Goal: Task Accomplishment & Management: Use online tool/utility

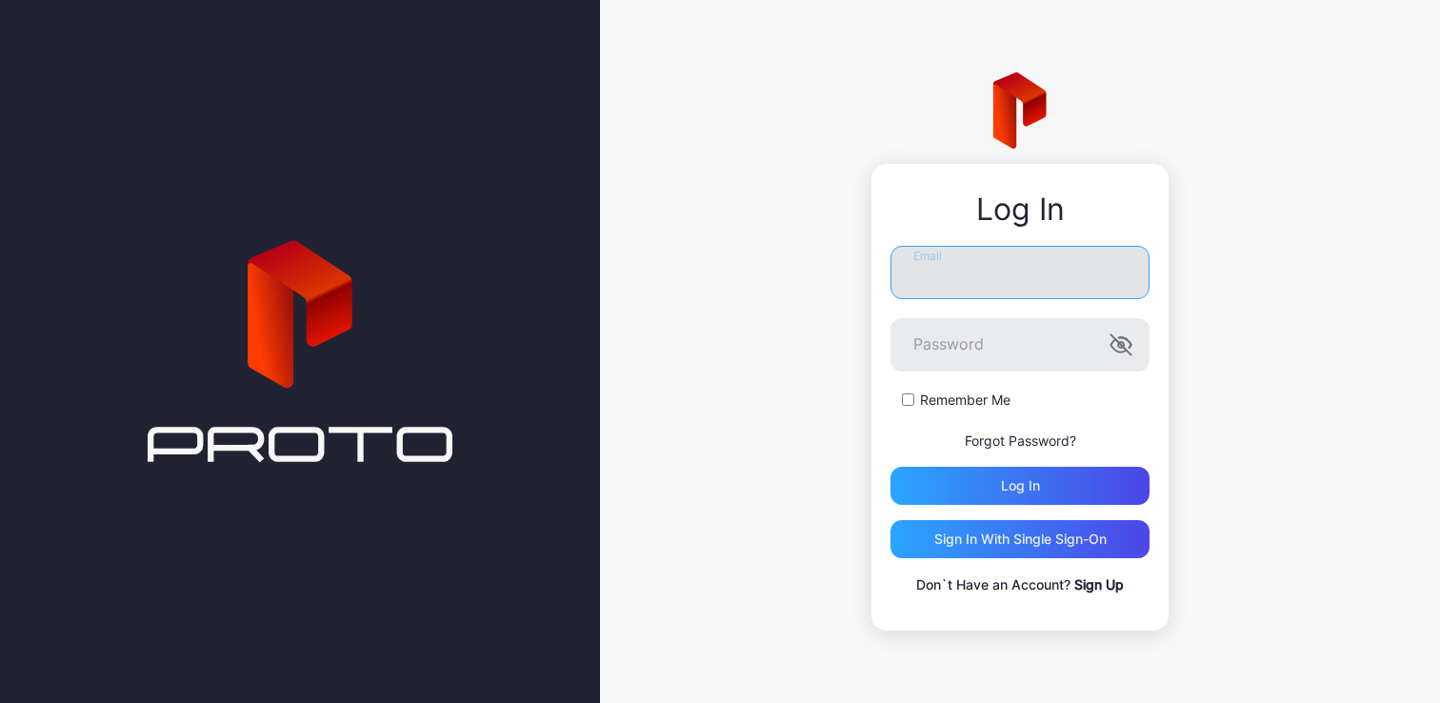
click at [981, 280] on input "Email" at bounding box center [1020, 272] width 259 height 53
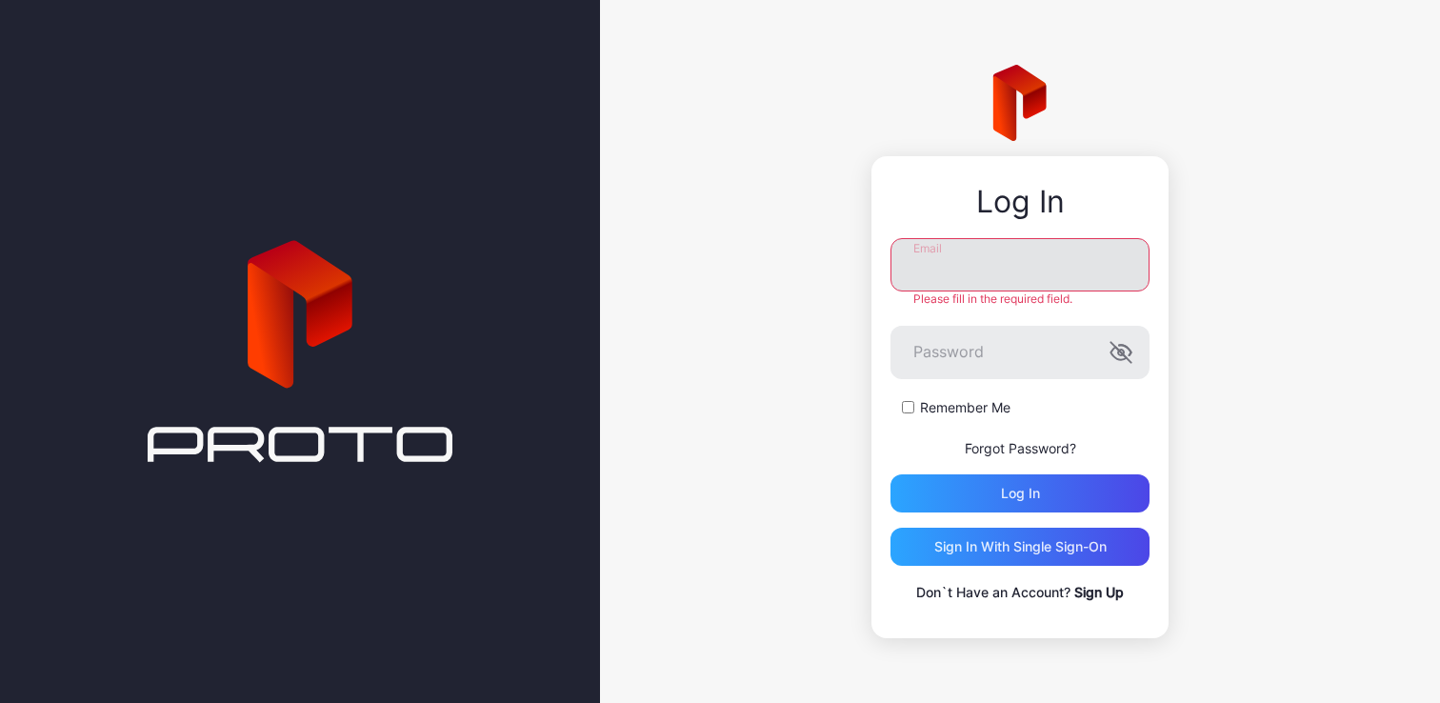
type input "**********"
click at [1030, 486] on div "Log in" at bounding box center [1020, 493] width 39 height 15
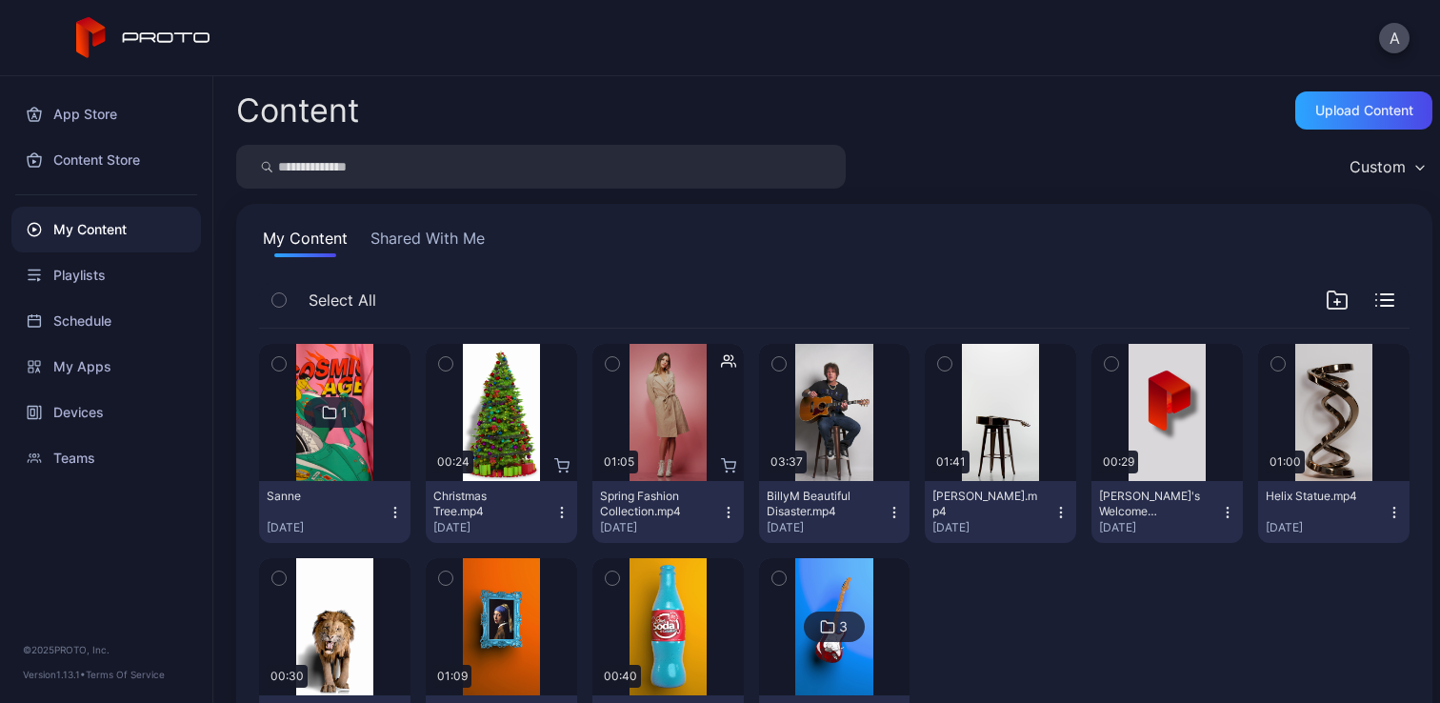
scroll to position [97, 0]
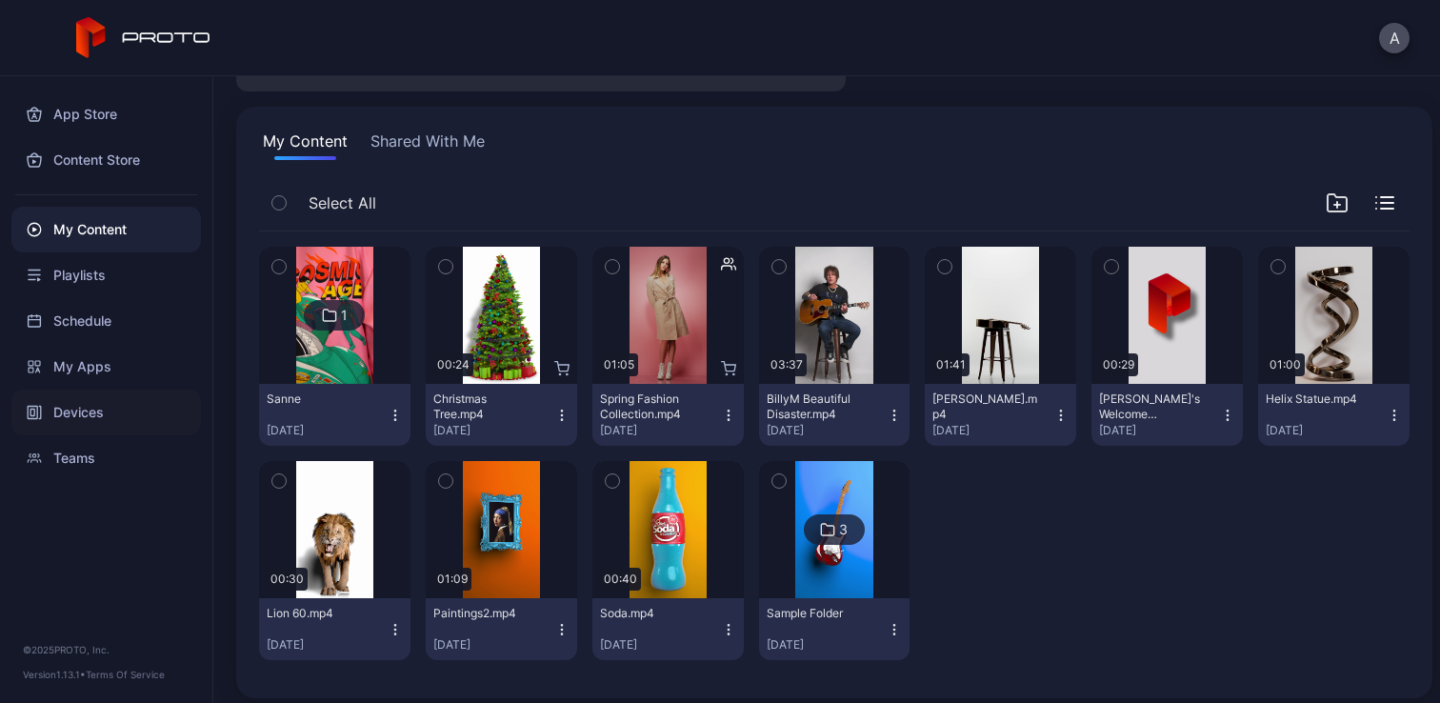
click at [94, 421] on div "Devices" at bounding box center [106, 413] width 190 height 46
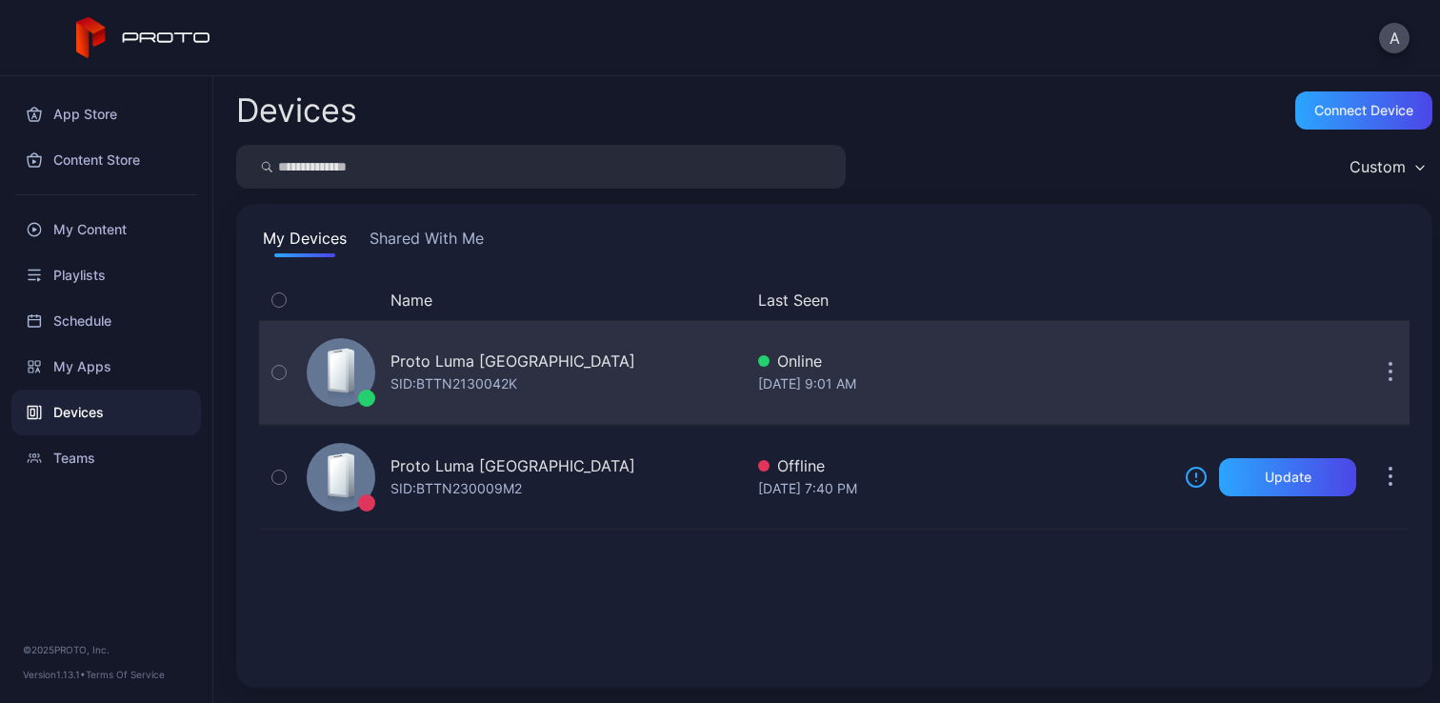
click at [524, 367] on div "Proto Luma Dubai SID: BTTN2130042K" at bounding box center [521, 372] width 444 height 95
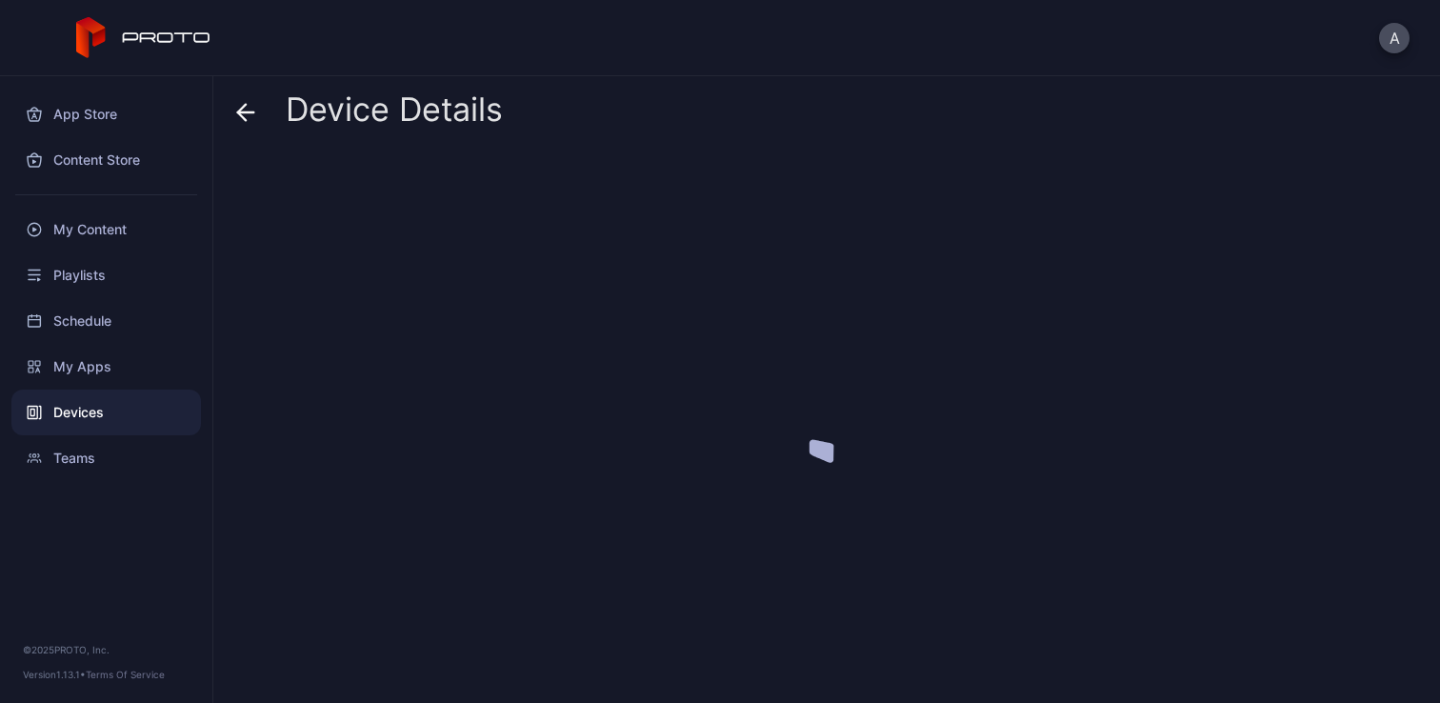
click at [524, 367] on div at bounding box center [834, 419] width 1196 height 535
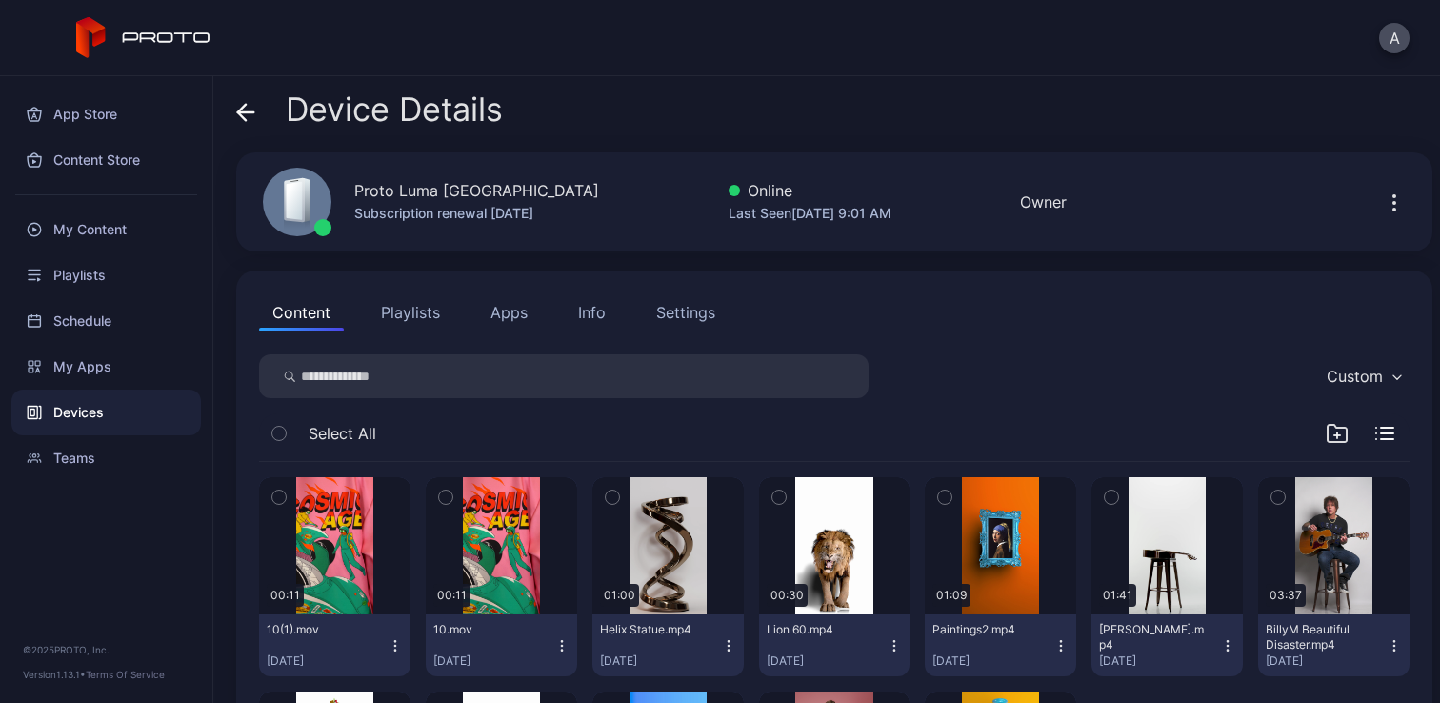
scroll to position [185, 0]
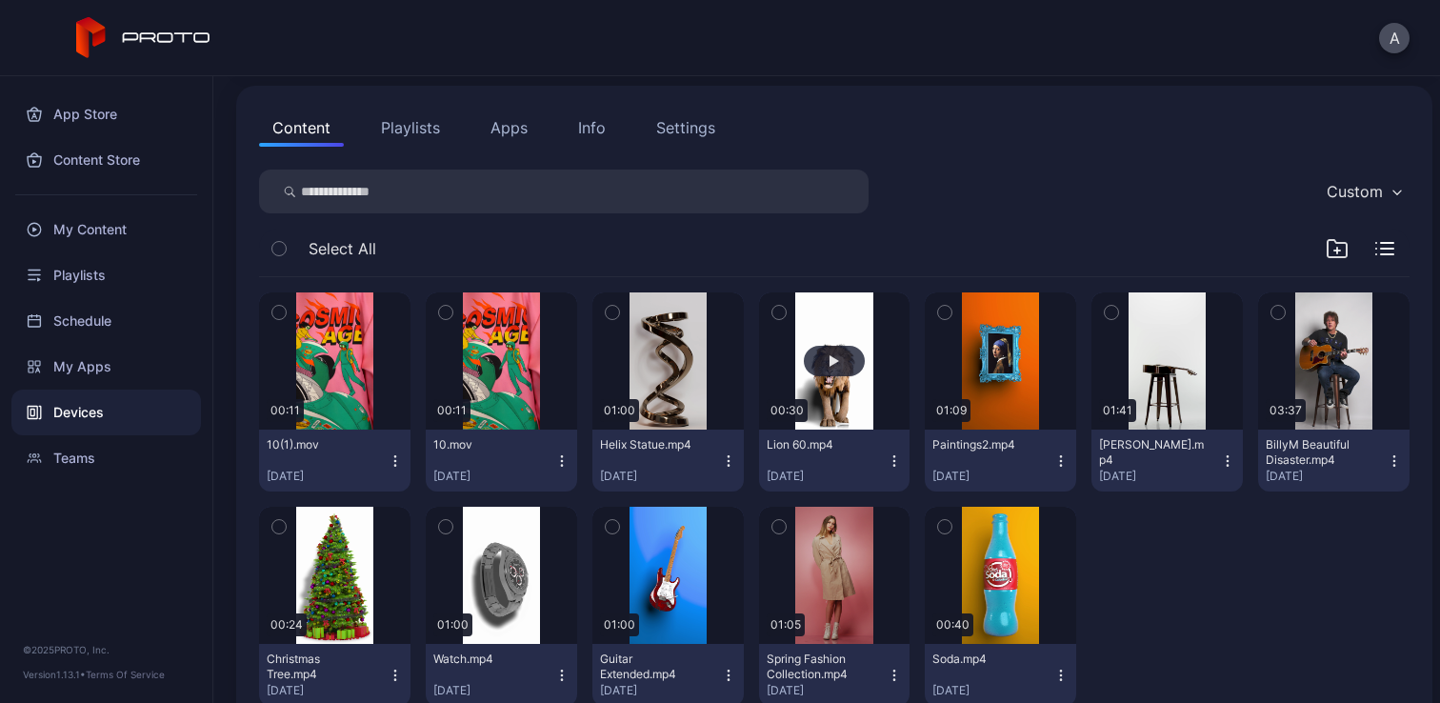
click at [824, 317] on button "button" at bounding box center [834, 360] width 151 height 137
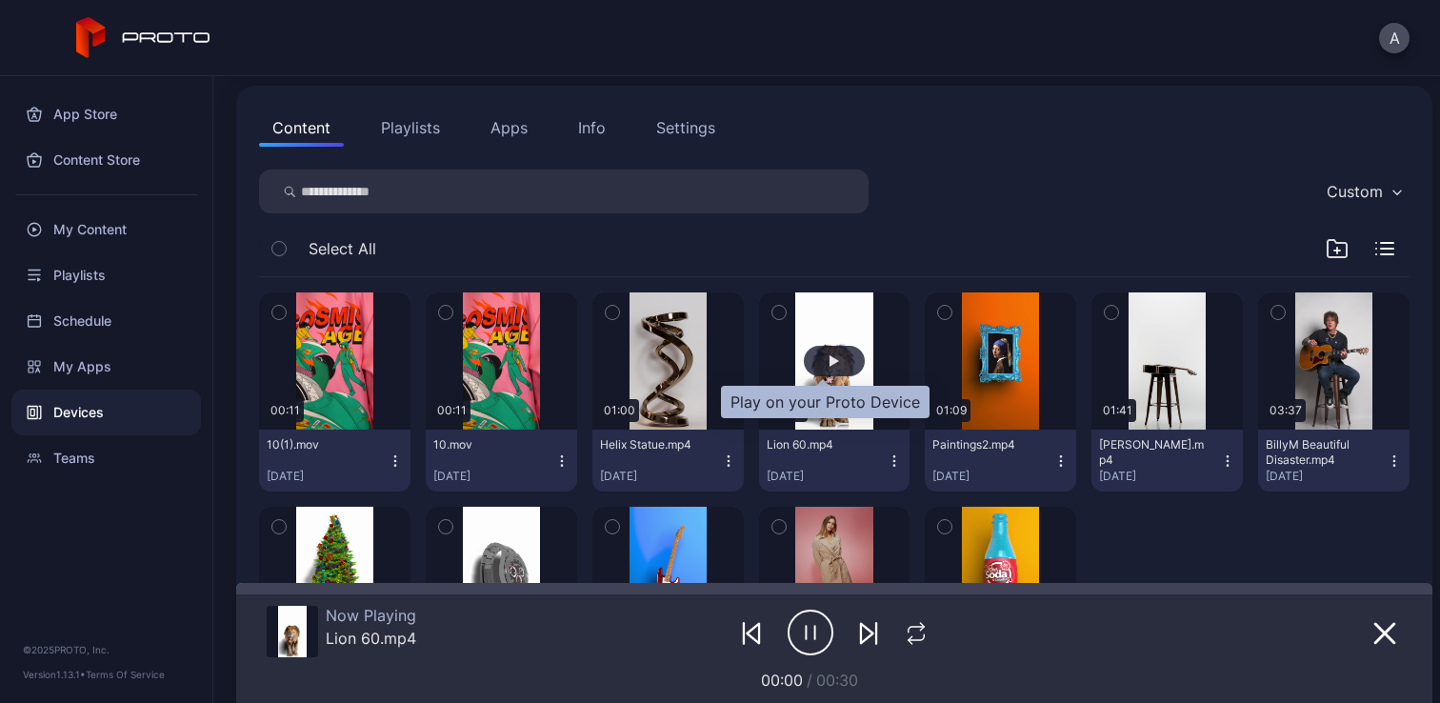
click at [826, 351] on div "button" at bounding box center [834, 361] width 61 height 30
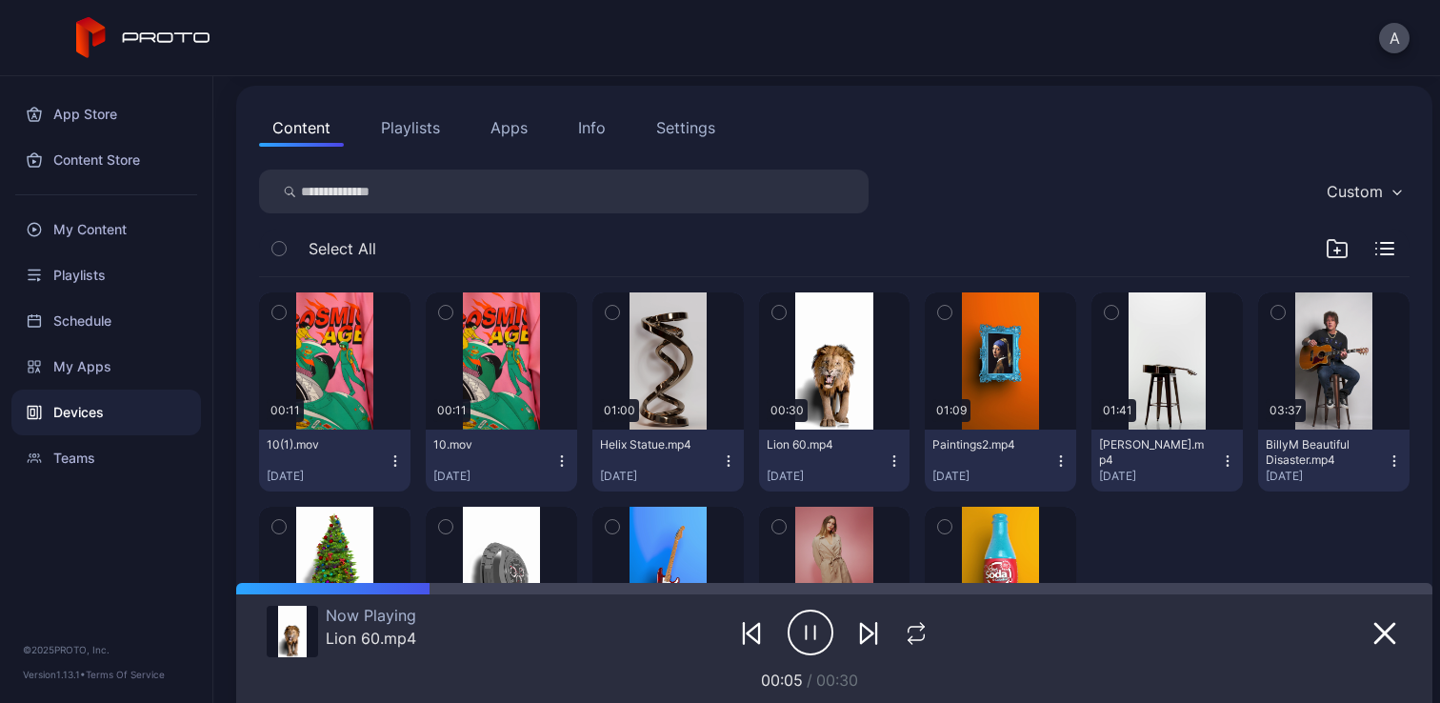
click at [510, 125] on button "Apps" at bounding box center [509, 128] width 64 height 38
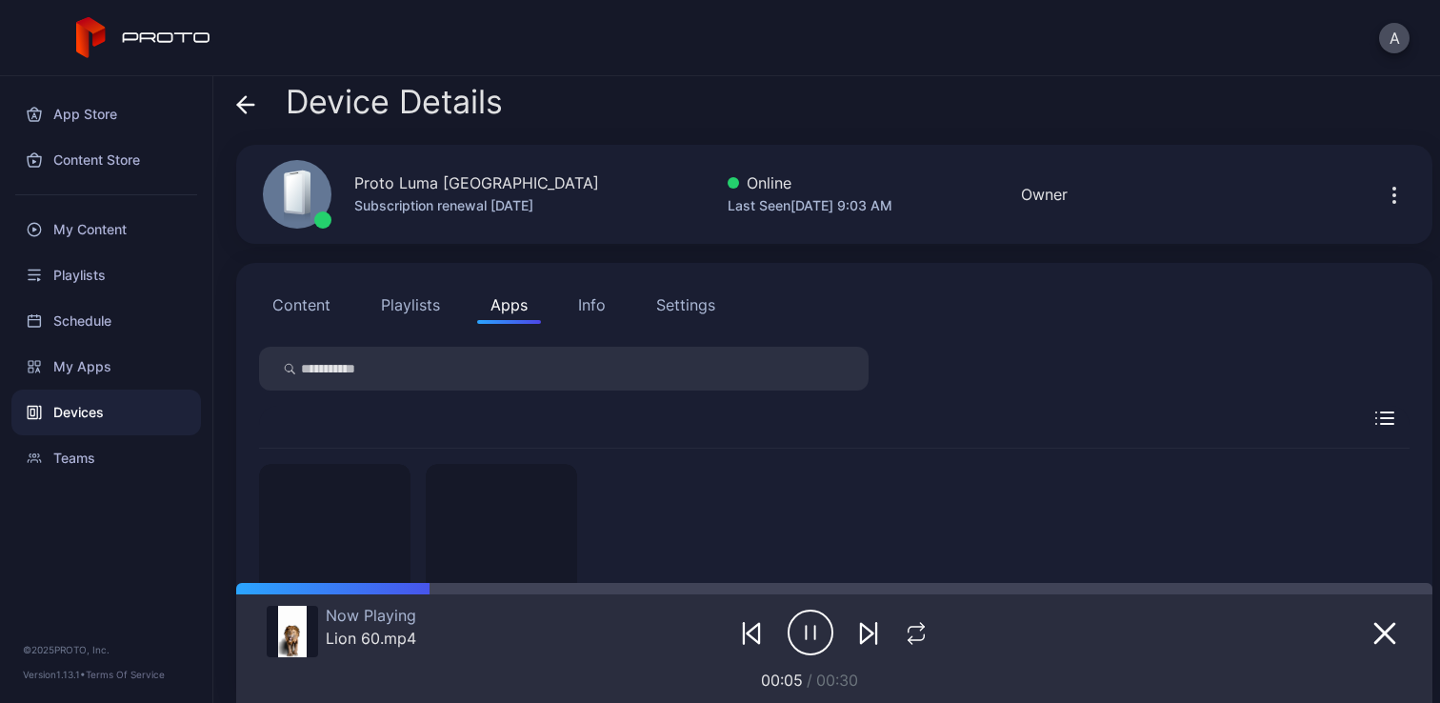
scroll to position [142, 0]
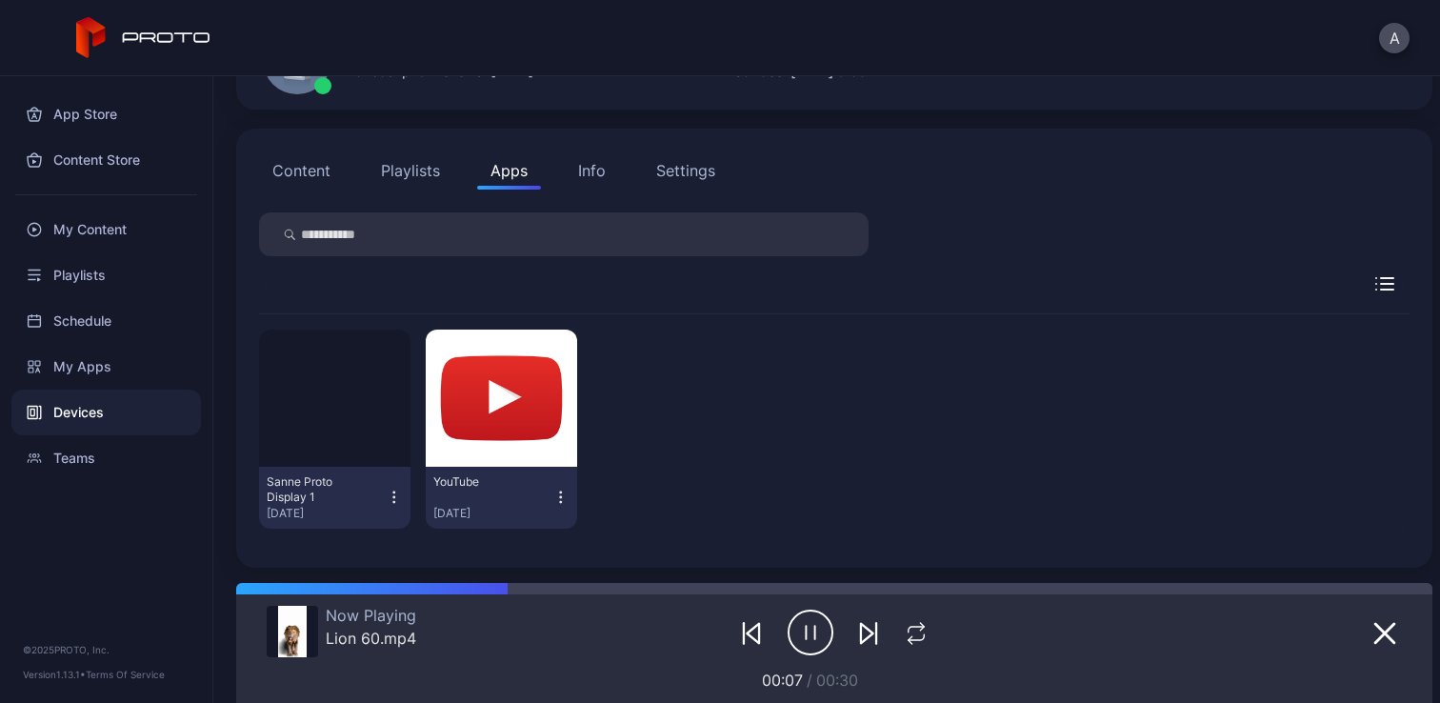
click at [565, 244] on input "search" at bounding box center [564, 234] width 610 height 44
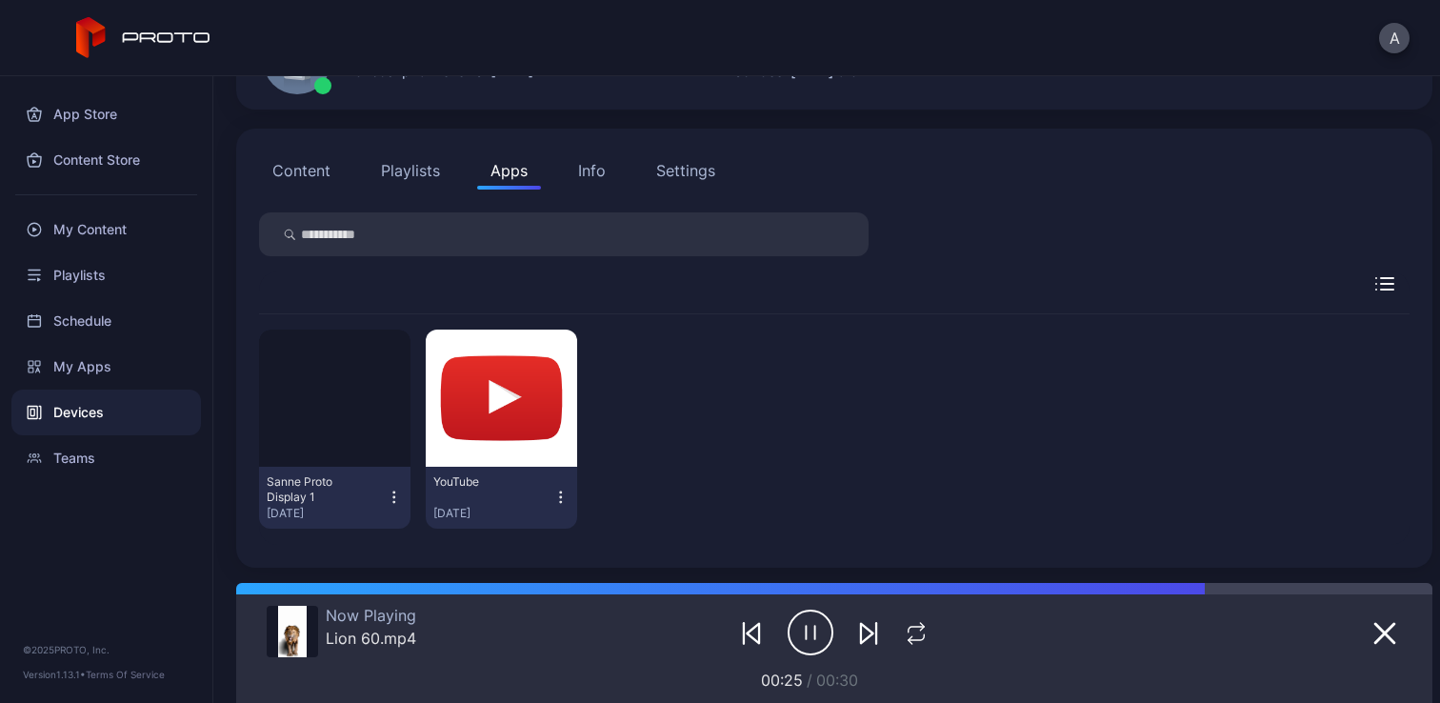
scroll to position [0, 0]
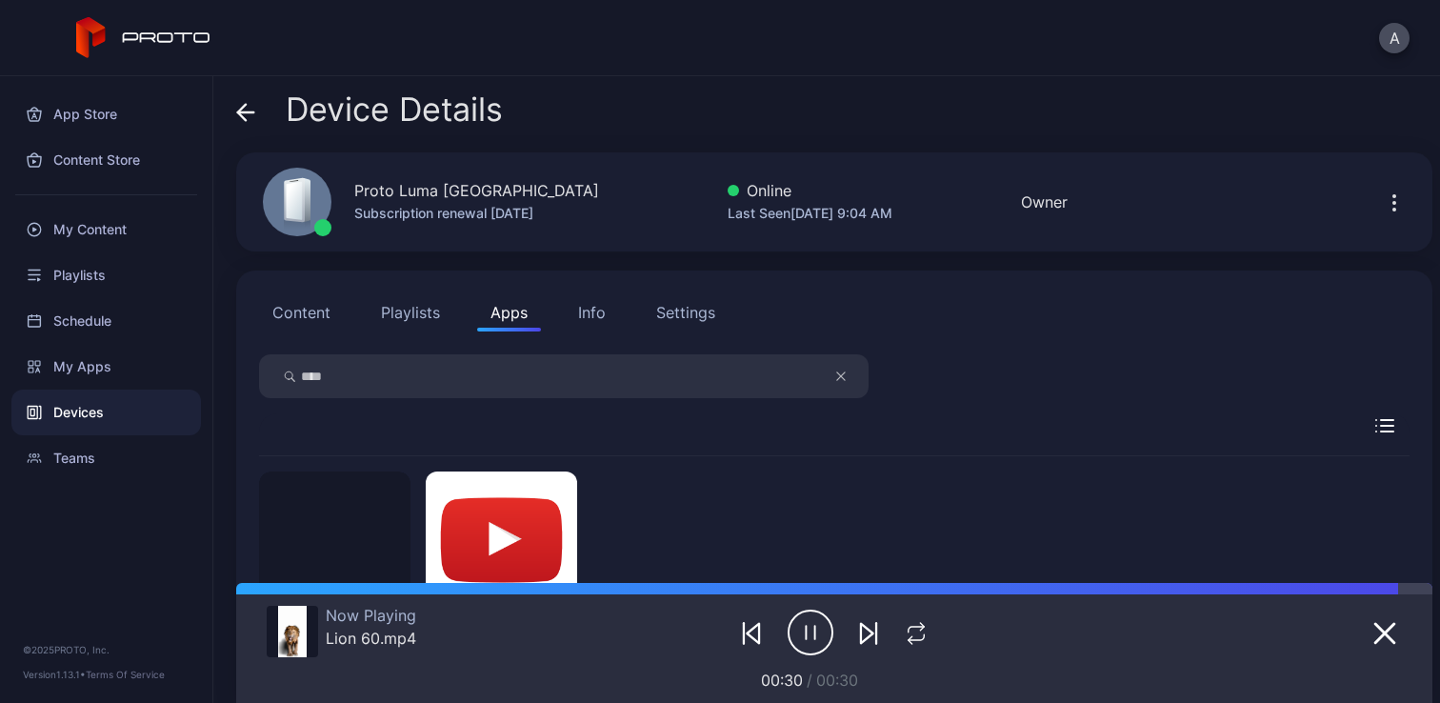
type input "****"
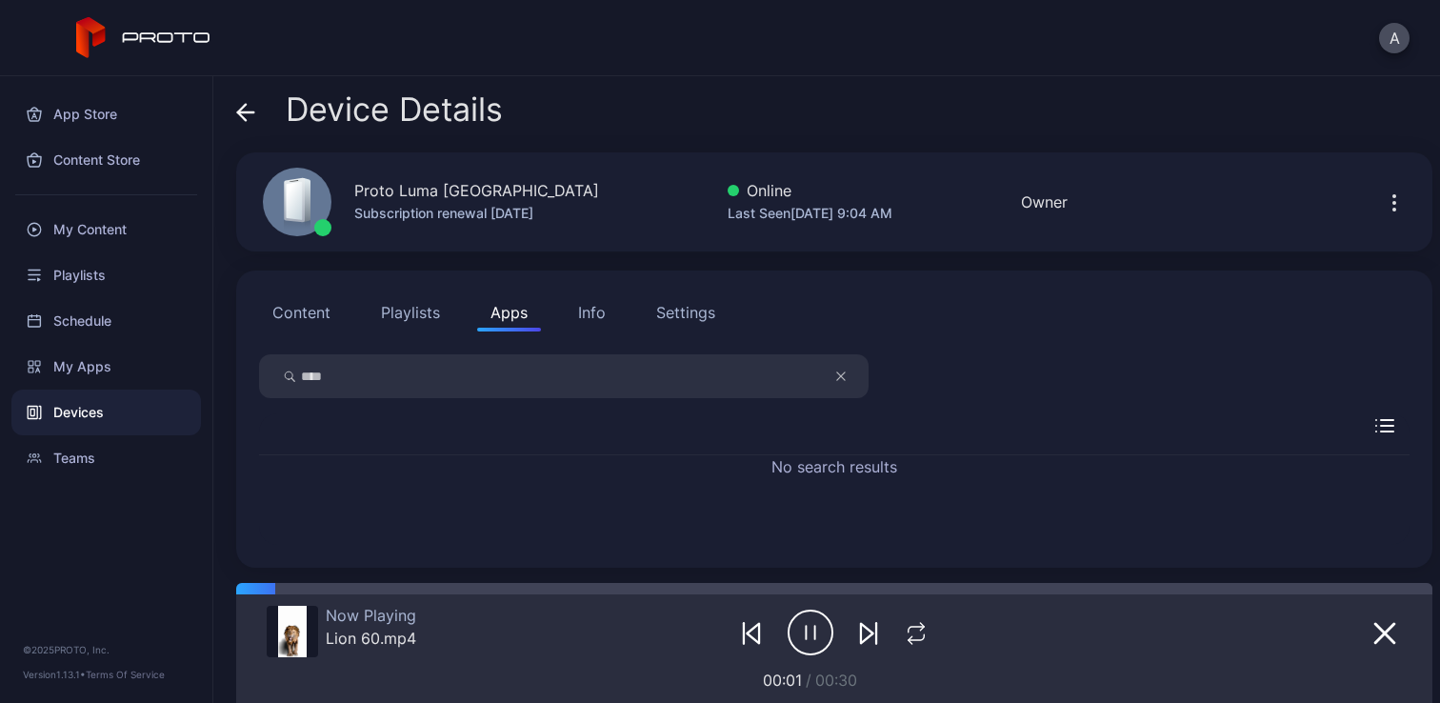
click at [311, 324] on button "Content" at bounding box center [301, 312] width 85 height 38
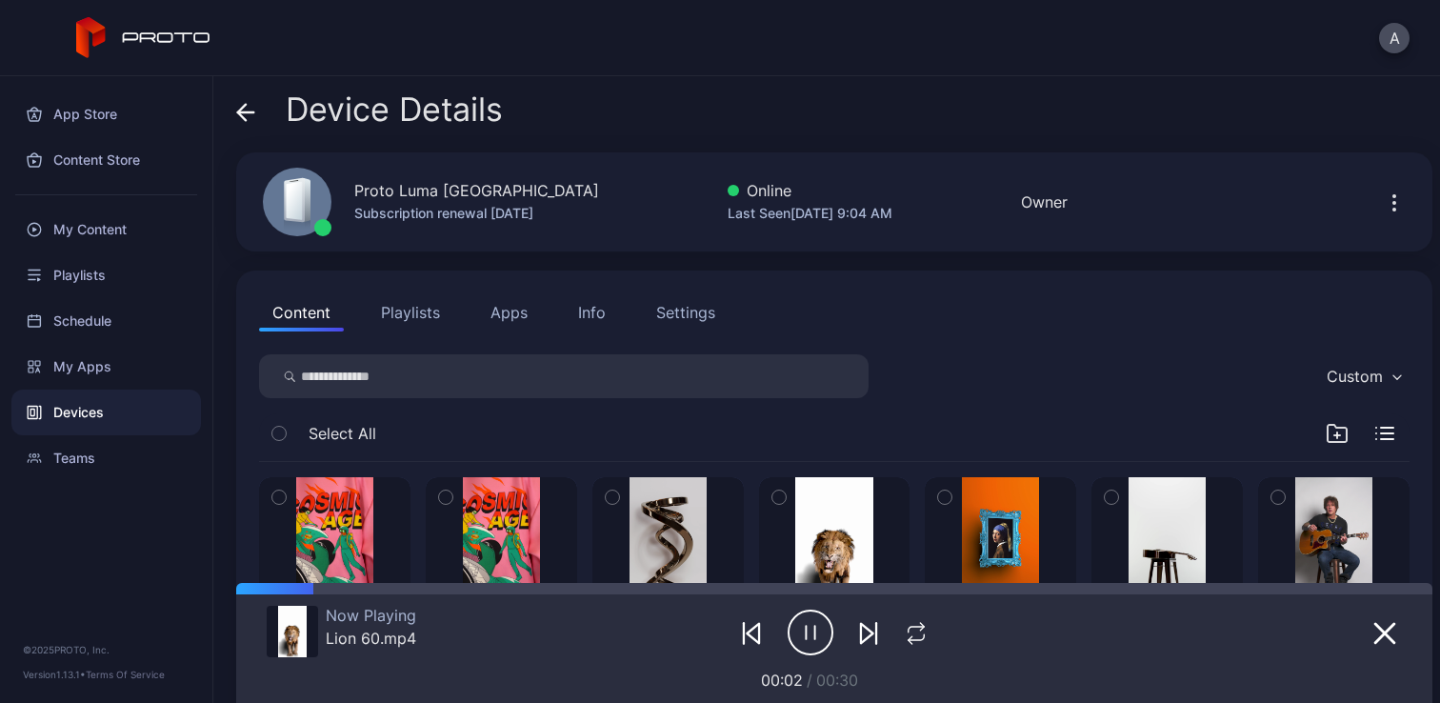
click at [400, 315] on button "Playlists" at bounding box center [411, 312] width 86 height 38
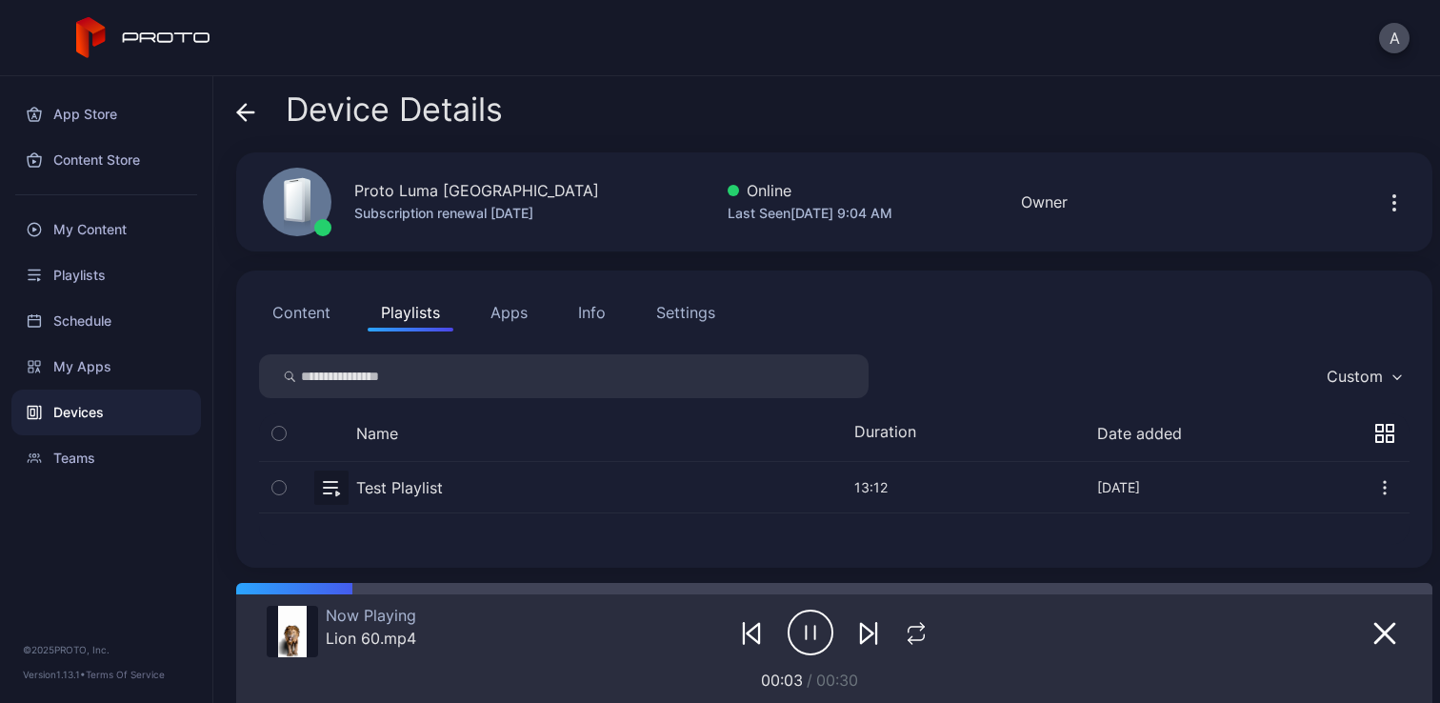
click at [511, 311] on button "Apps" at bounding box center [509, 312] width 64 height 38
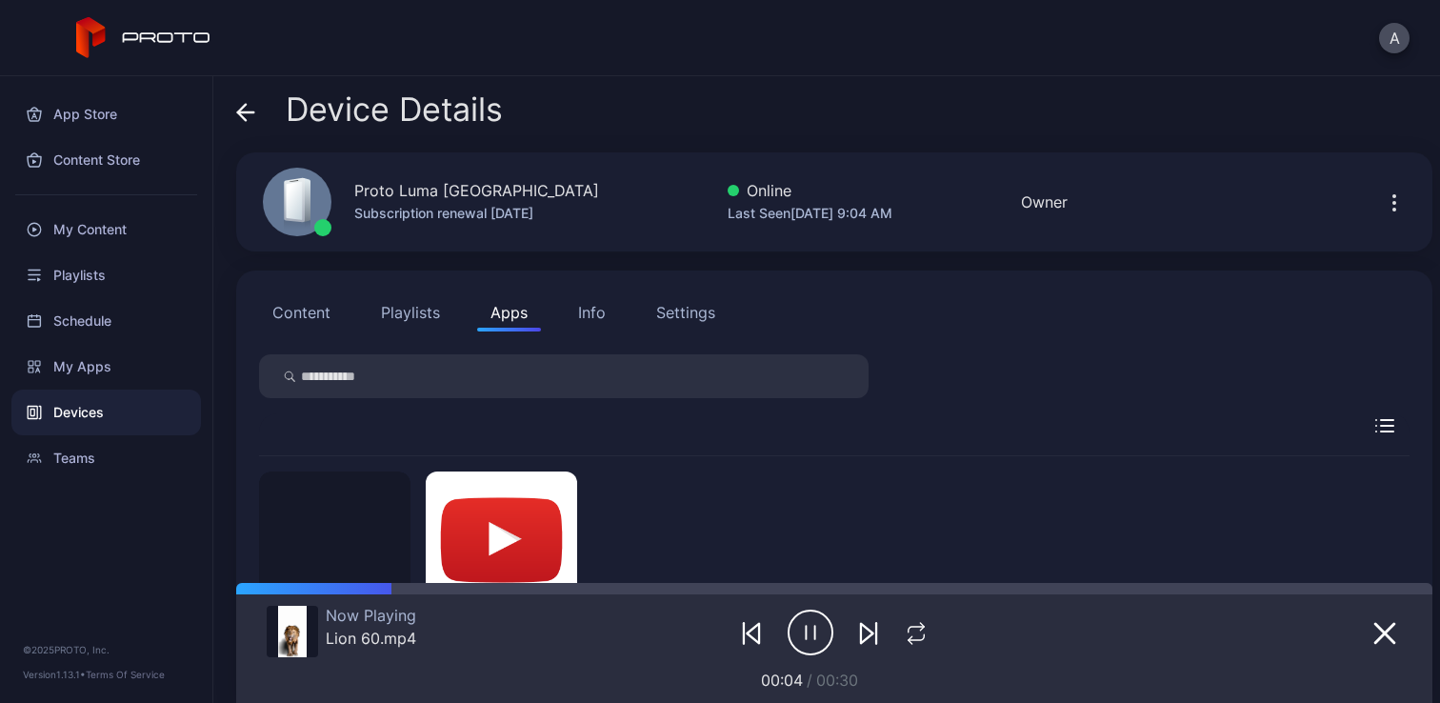
click at [490, 361] on input "search" at bounding box center [564, 376] width 610 height 44
type input "*********"
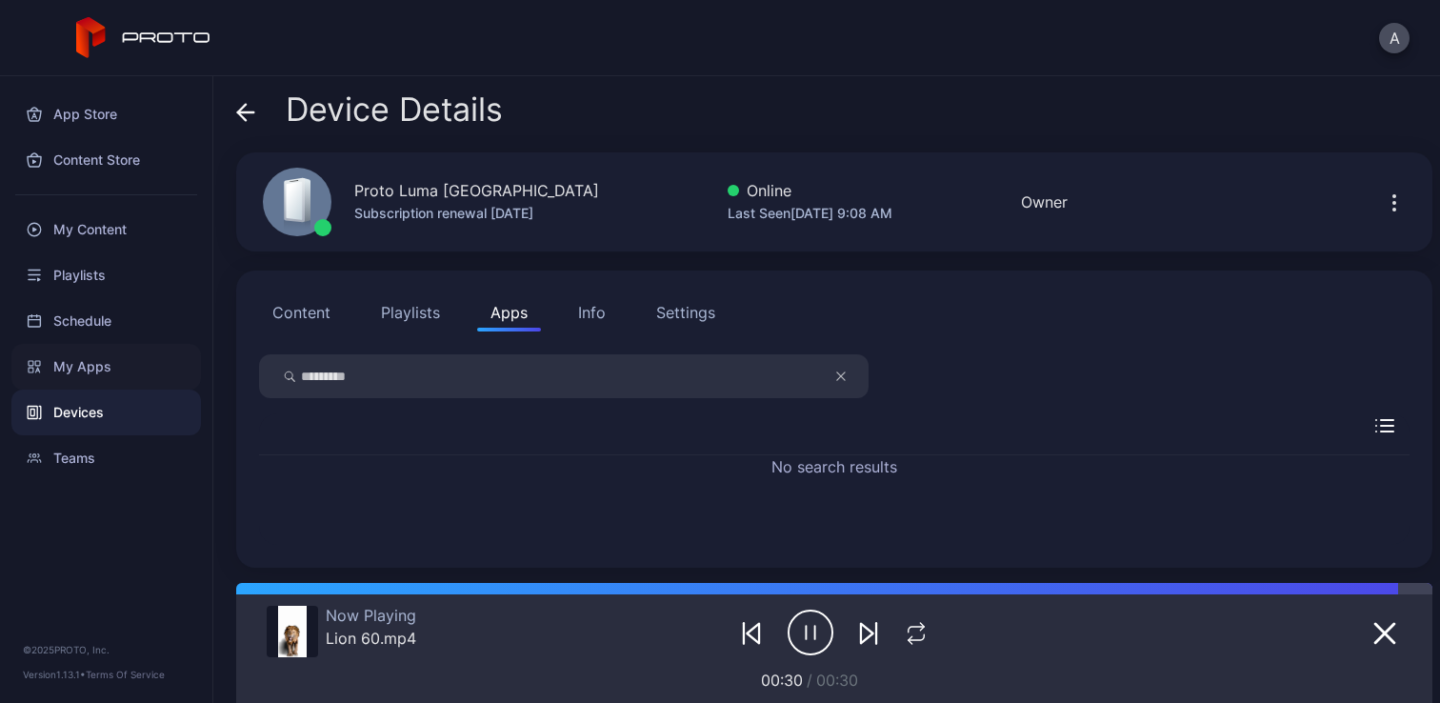
click at [110, 366] on div "My Apps" at bounding box center [106, 367] width 190 height 46
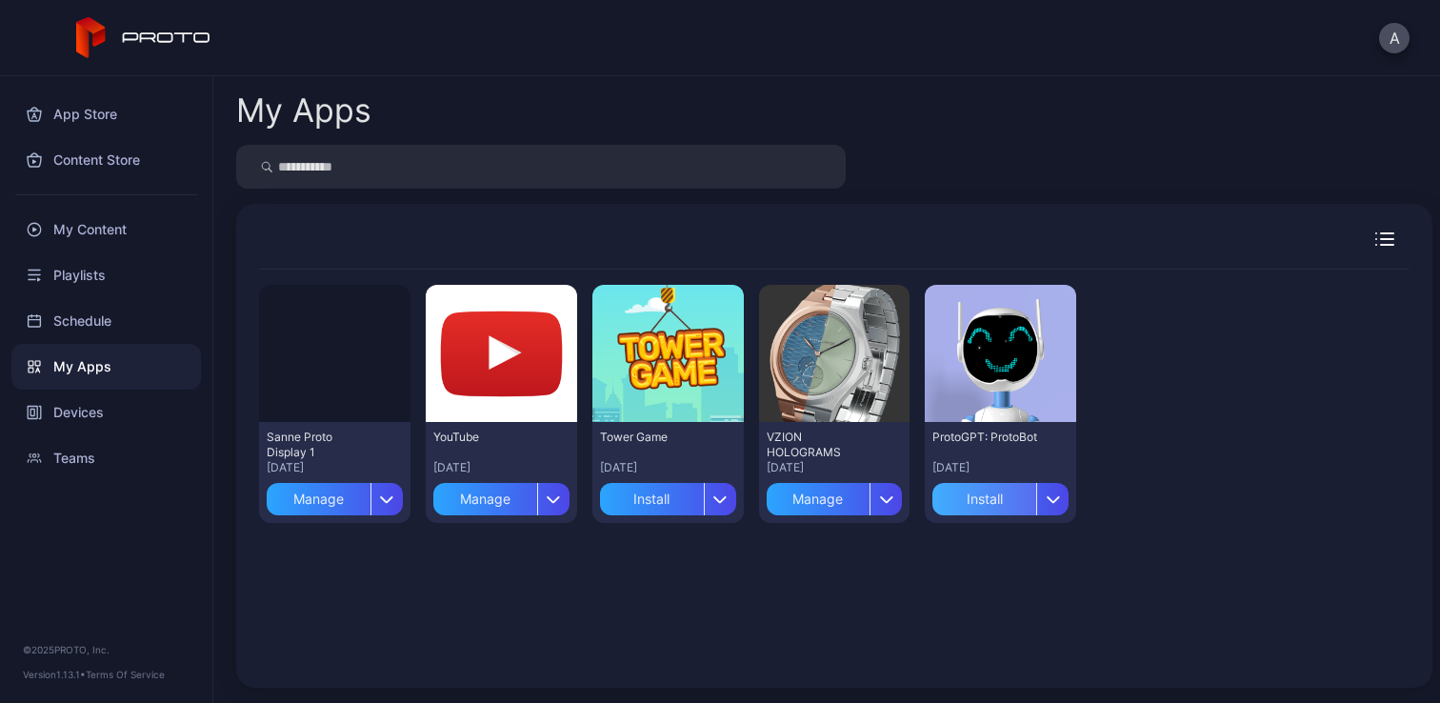
click at [972, 494] on div "Install" at bounding box center [984, 499] width 104 height 32
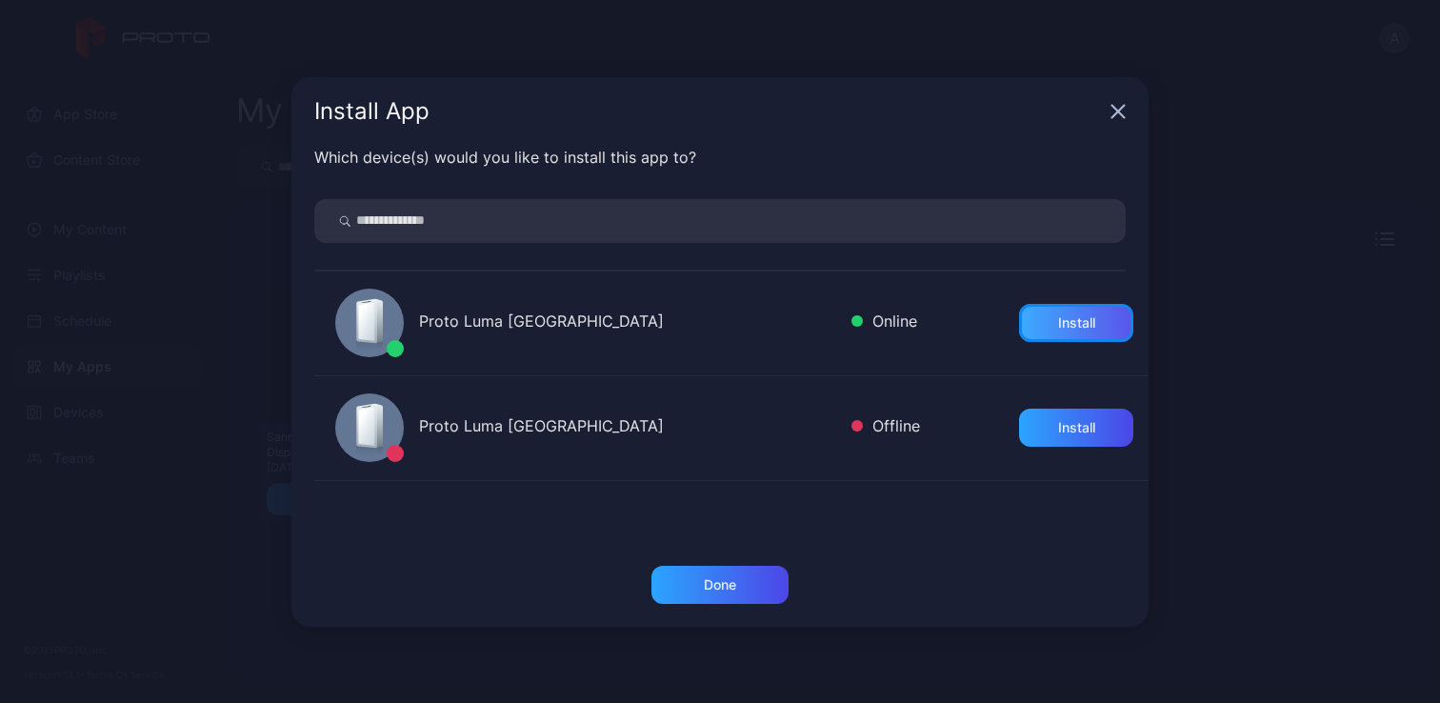
click at [1071, 323] on div "Install" at bounding box center [1076, 322] width 37 height 15
click at [728, 583] on div "Done" at bounding box center [720, 584] width 32 height 15
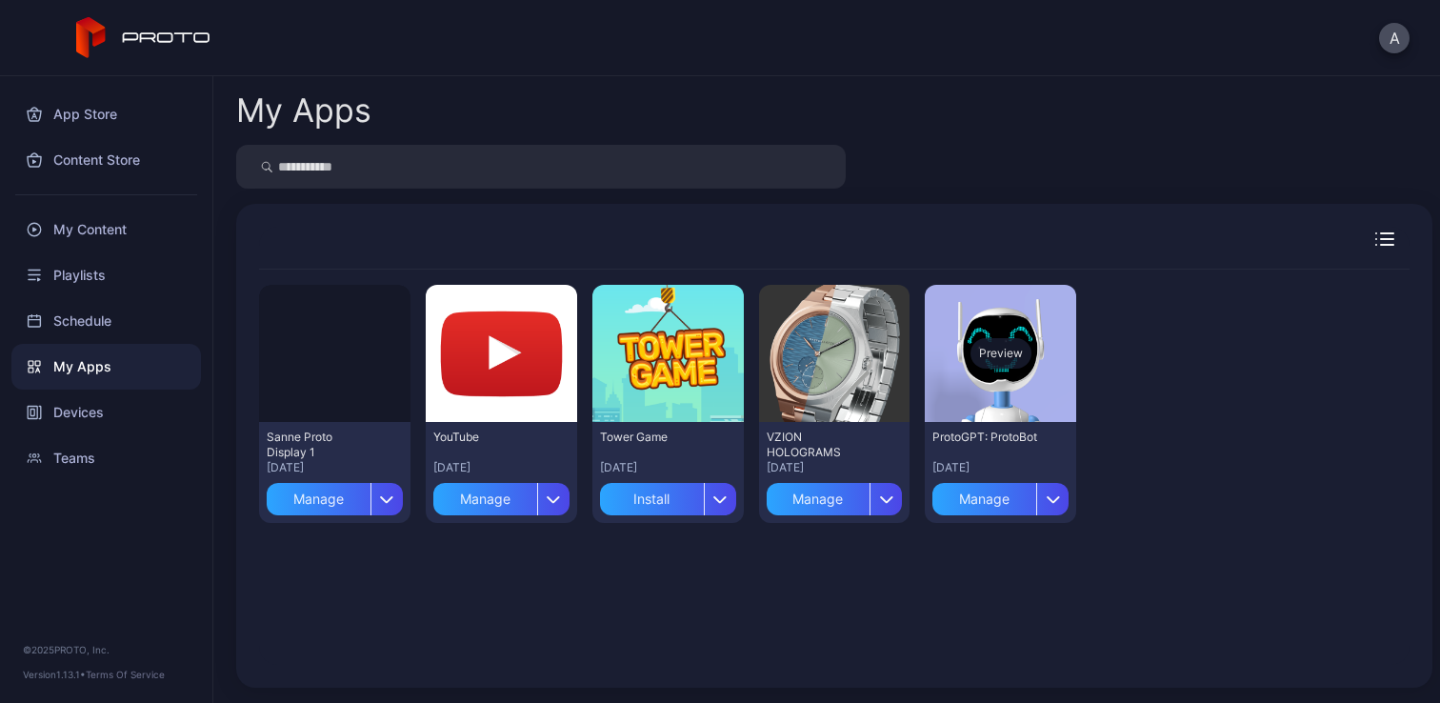
click at [982, 304] on div "Preview" at bounding box center [1000, 353] width 151 height 137
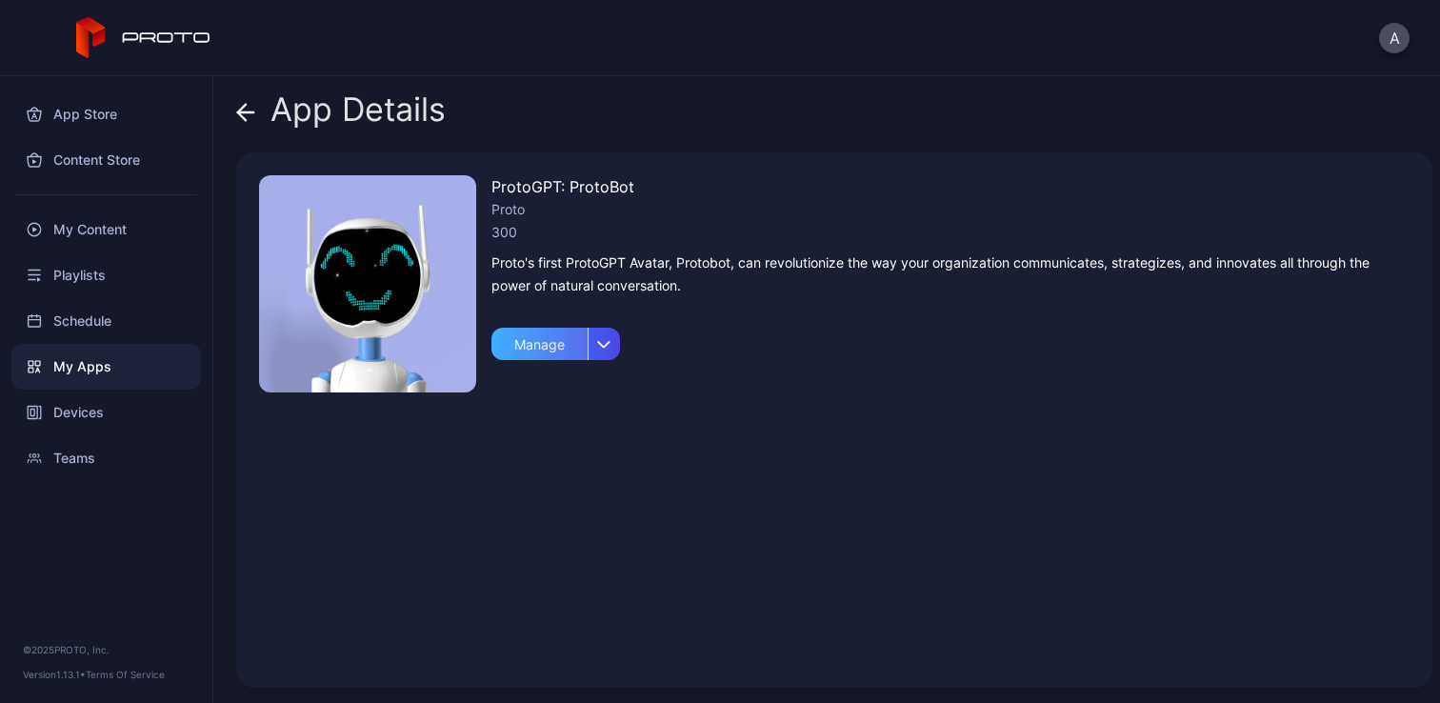
click at [531, 339] on div "Manage" at bounding box center [539, 344] width 96 height 32
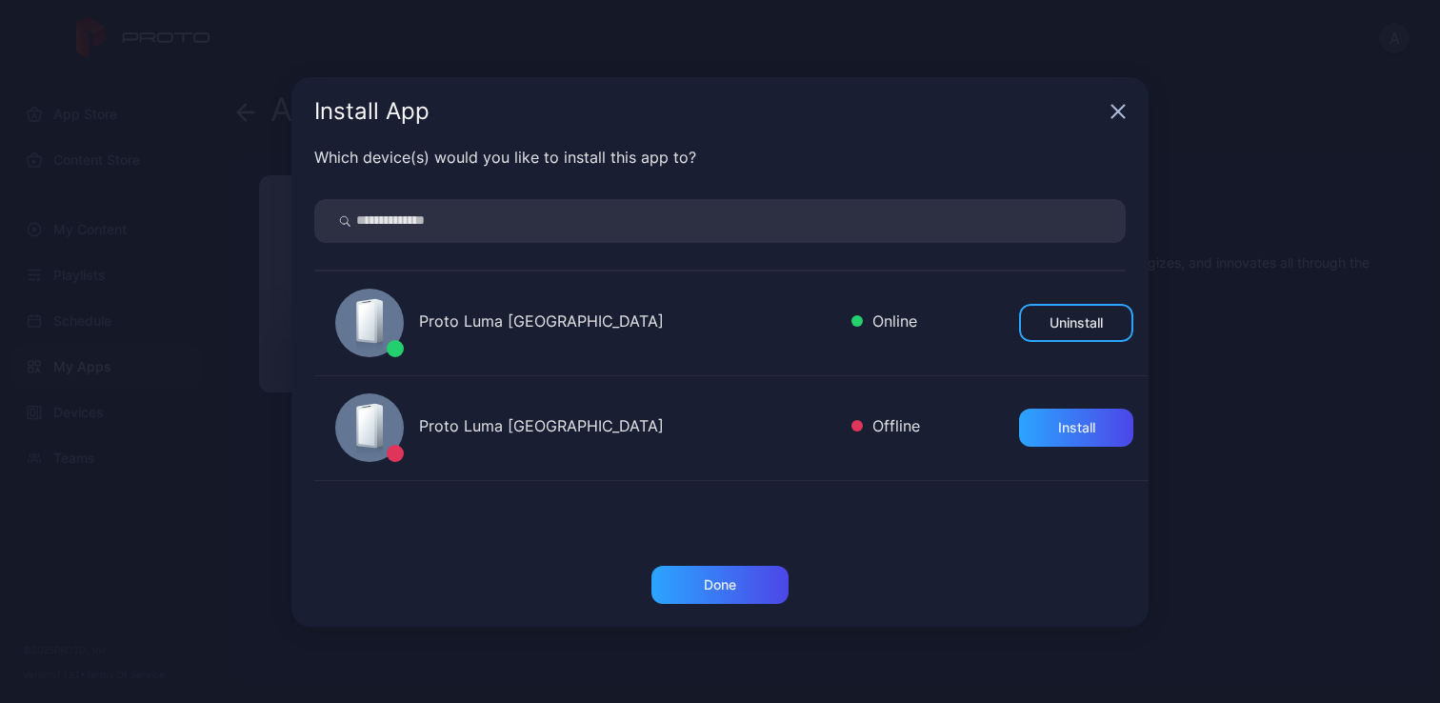
click at [1114, 109] on icon "button" at bounding box center [1118, 111] width 15 height 15
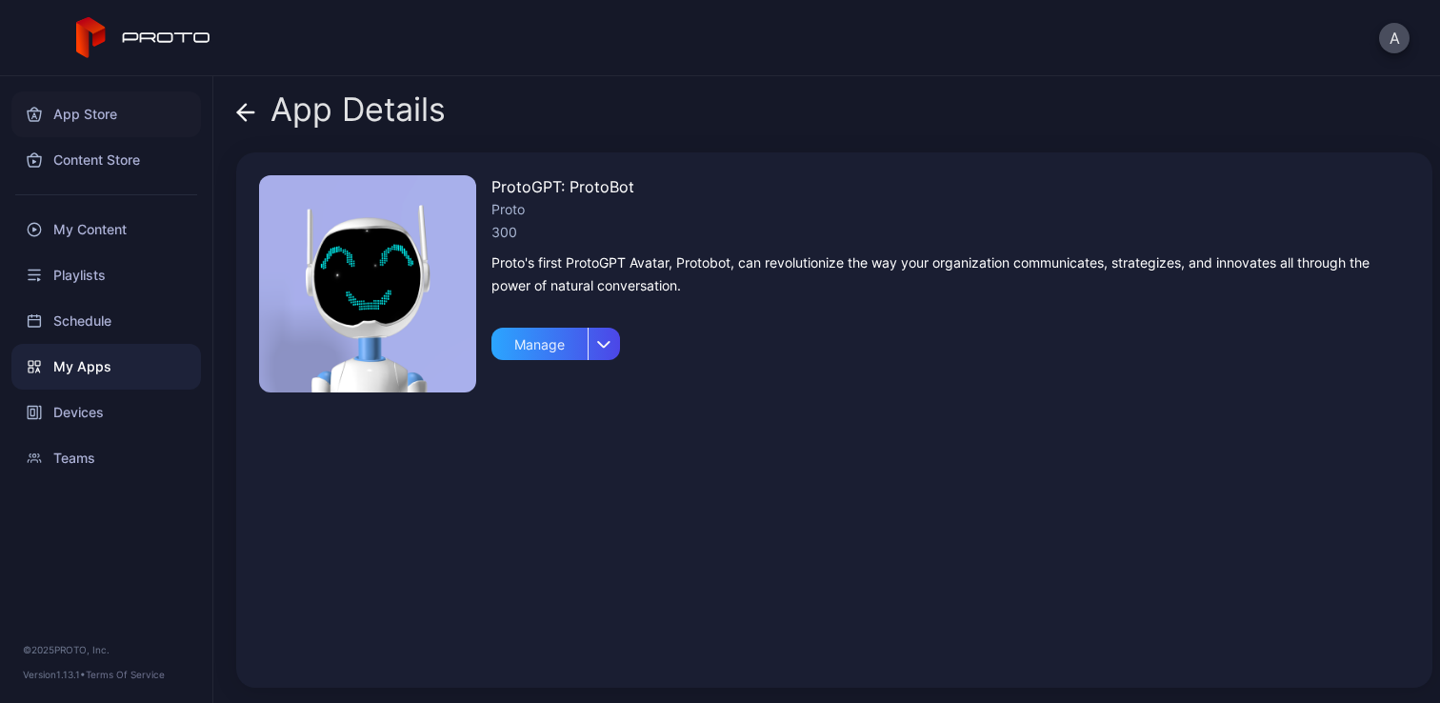
click at [104, 120] on div "App Store" at bounding box center [106, 114] width 190 height 46
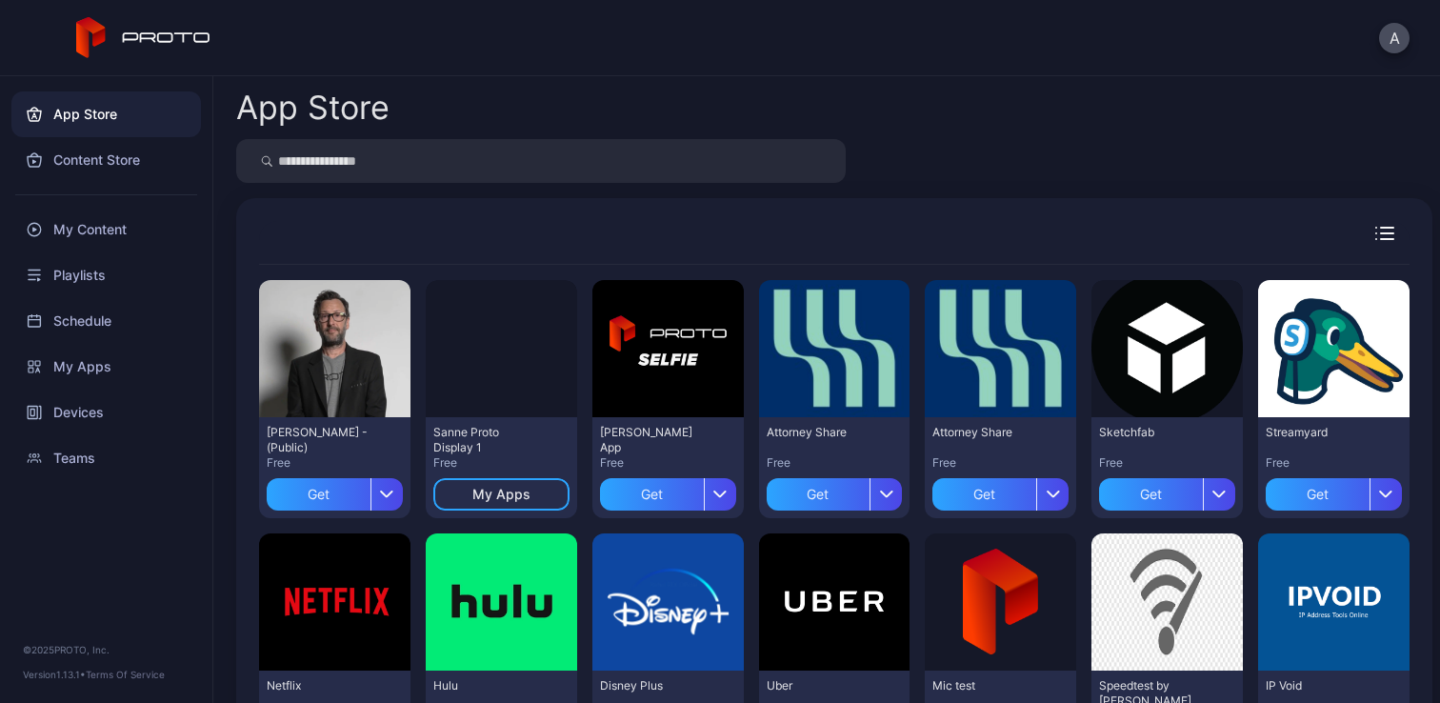
click at [483, 164] on input "search" at bounding box center [541, 161] width 610 height 44
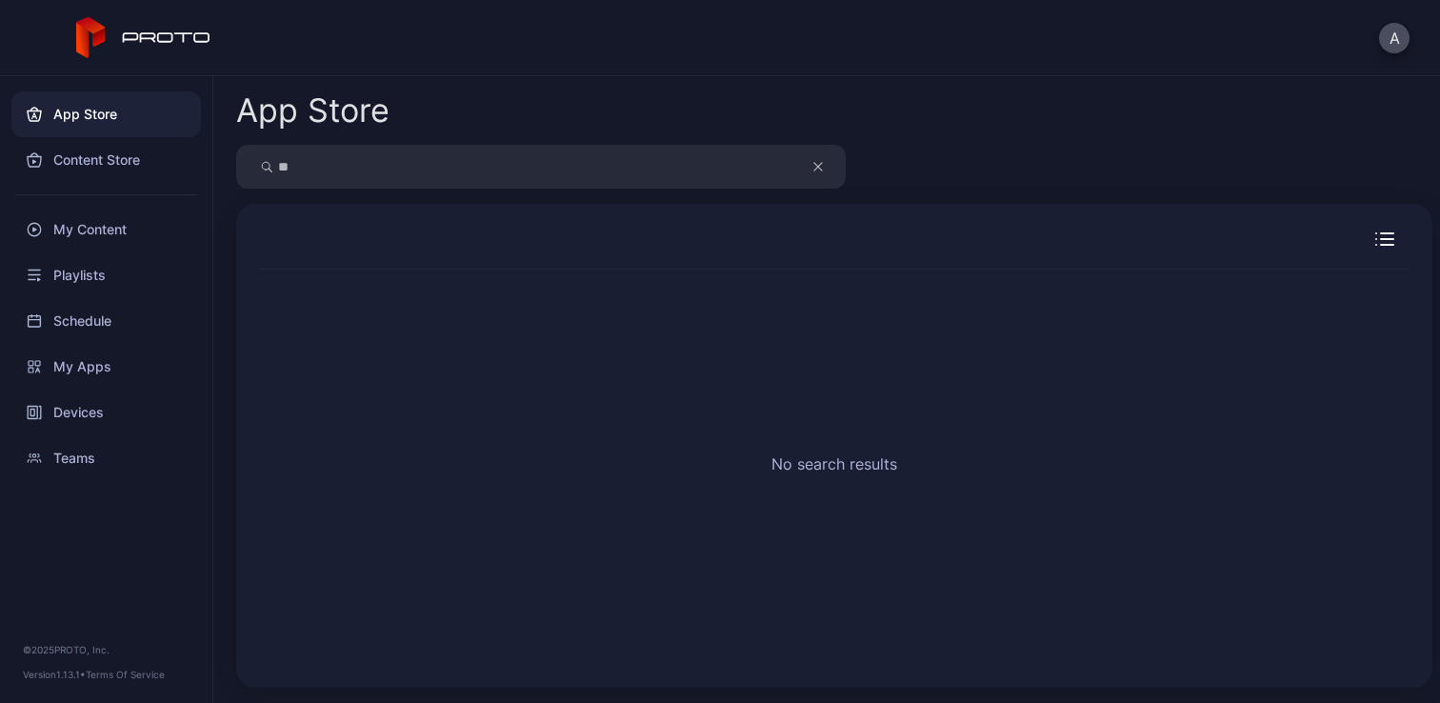
type input "*"
click at [952, 141] on div "App Store No search results" at bounding box center [826, 389] width 1227 height 627
click at [110, 163] on div "Content Store" at bounding box center [106, 160] width 190 height 46
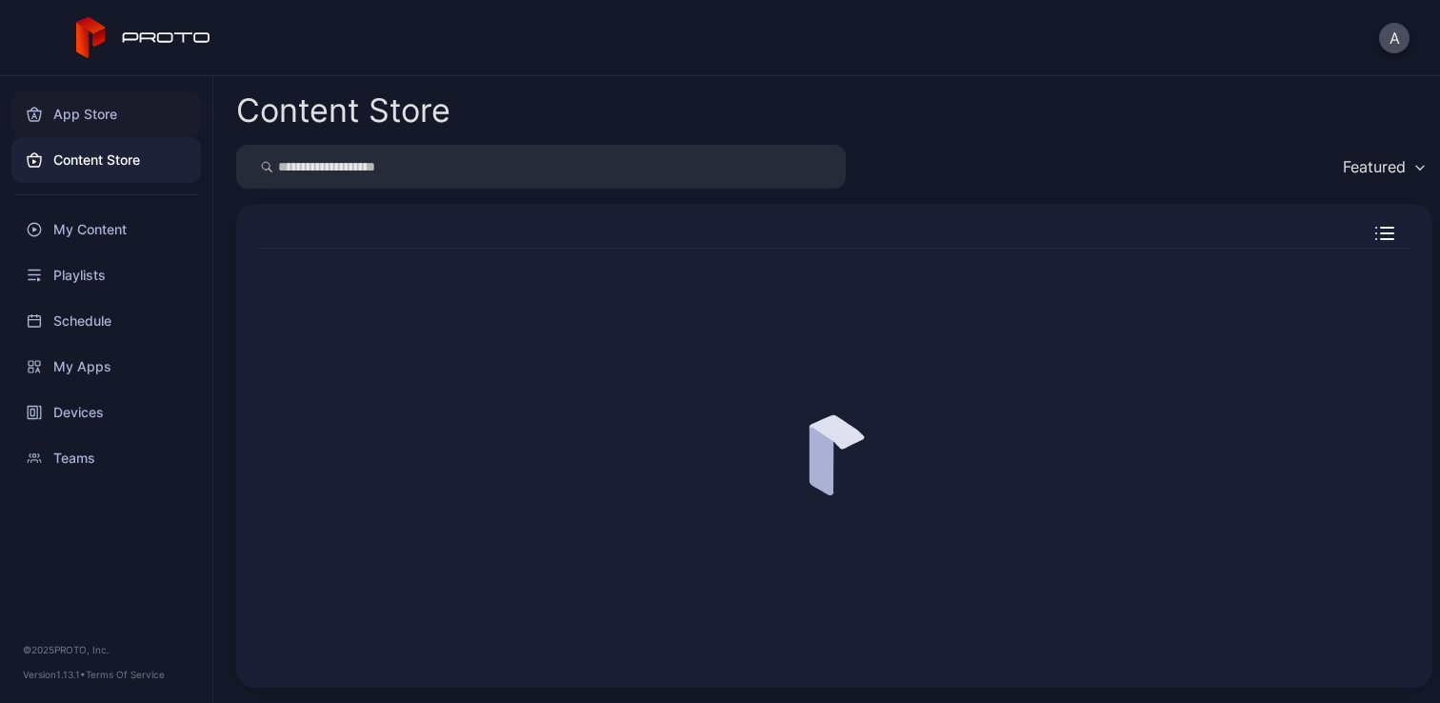
click at [90, 118] on div "App Store" at bounding box center [106, 114] width 190 height 46
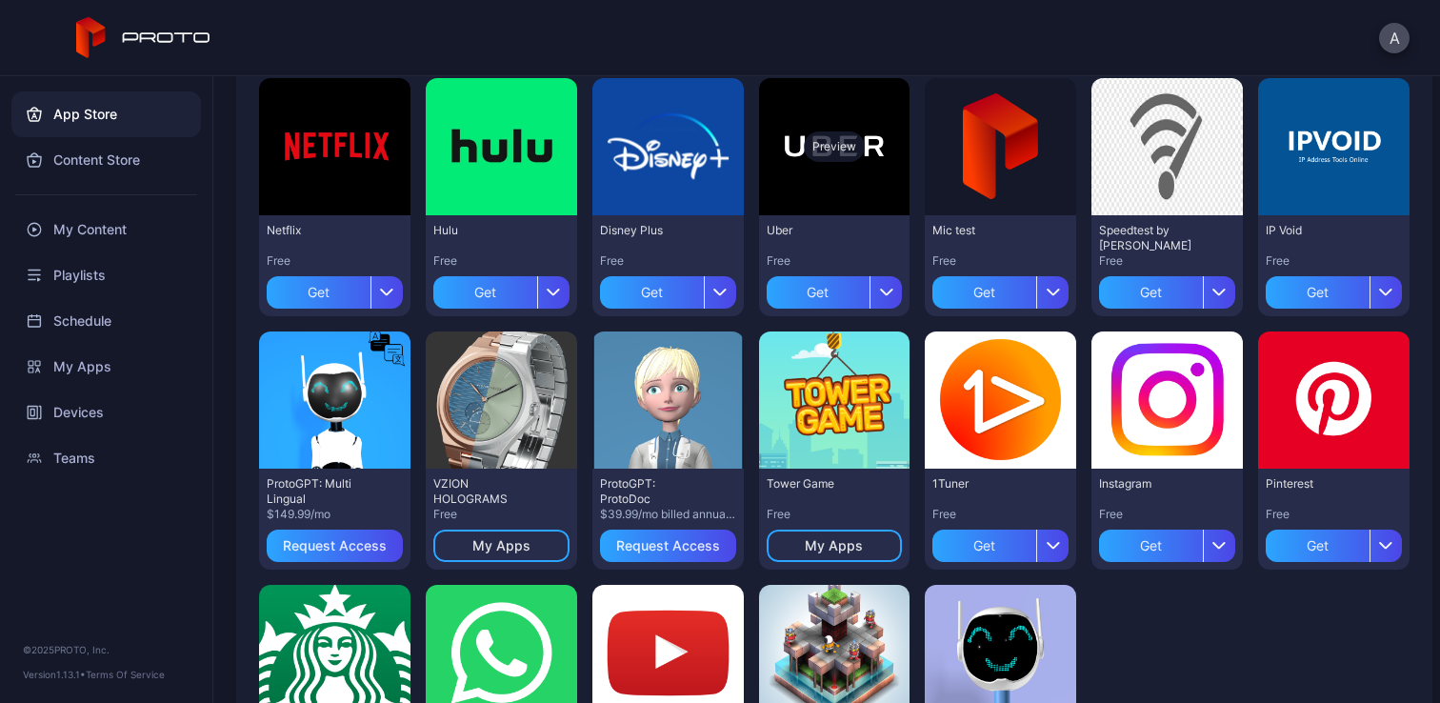
scroll to position [629, 0]
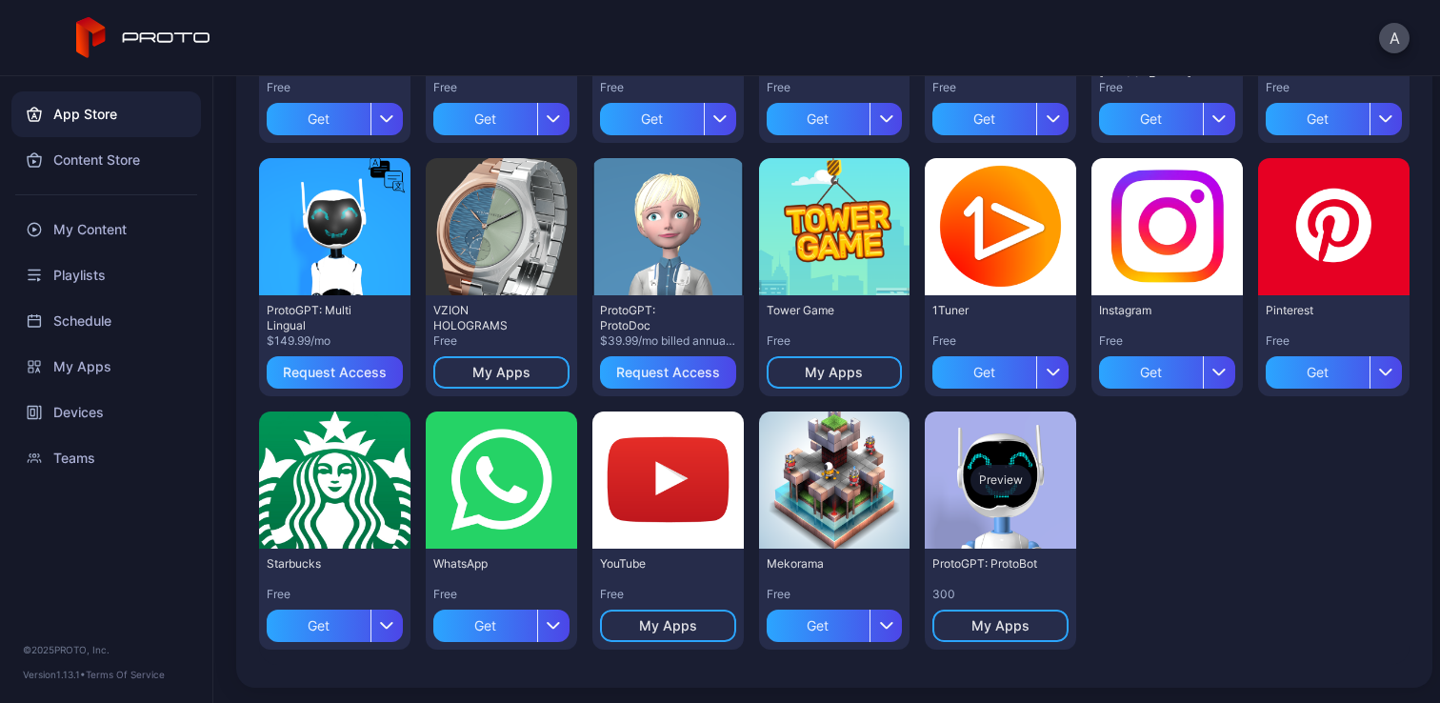
click at [993, 496] on div "Preview" at bounding box center [1000, 479] width 151 height 137
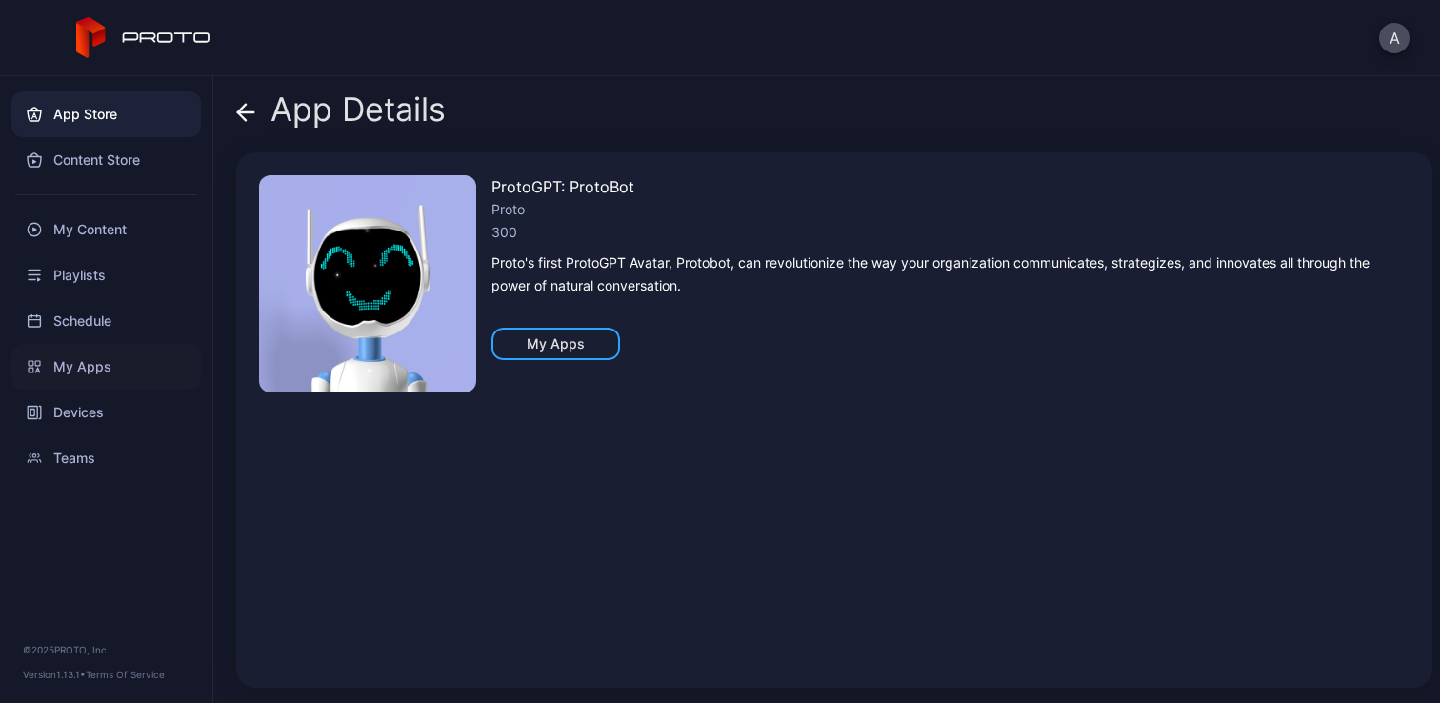
click at [93, 361] on div "My Apps" at bounding box center [106, 367] width 190 height 46
